Goal: Navigation & Orientation: Go to known website

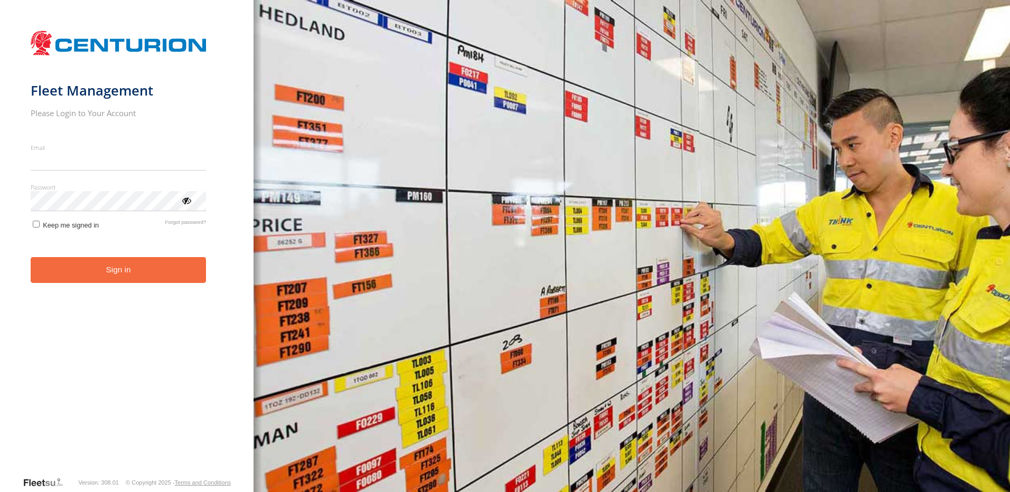
type input "**********"
click at [57, 286] on form "**********" at bounding box center [127, 250] width 193 height 451
click at [110, 293] on form "**********" at bounding box center [127, 250] width 193 height 451
click at [108, 279] on button "Sign in" at bounding box center [119, 270] width 176 height 26
